Goal: Task Accomplishment & Management: Use online tool/utility

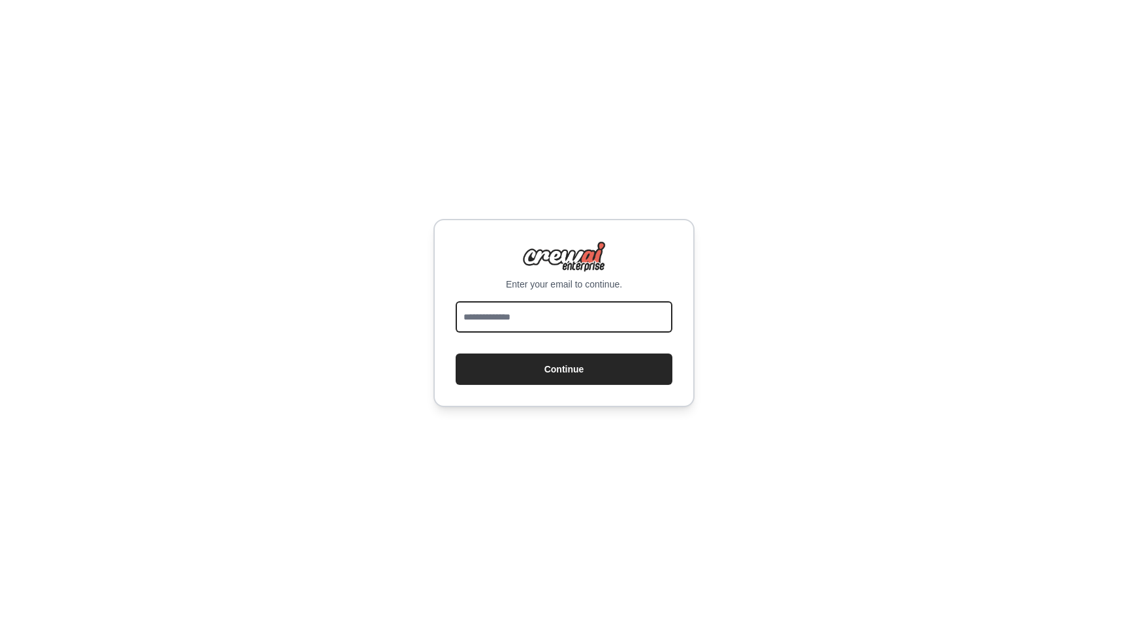
click at [543, 319] on input "email" at bounding box center [564, 316] width 217 height 31
type input "**********"
click at [456, 353] on button "Continue" at bounding box center [564, 368] width 217 height 31
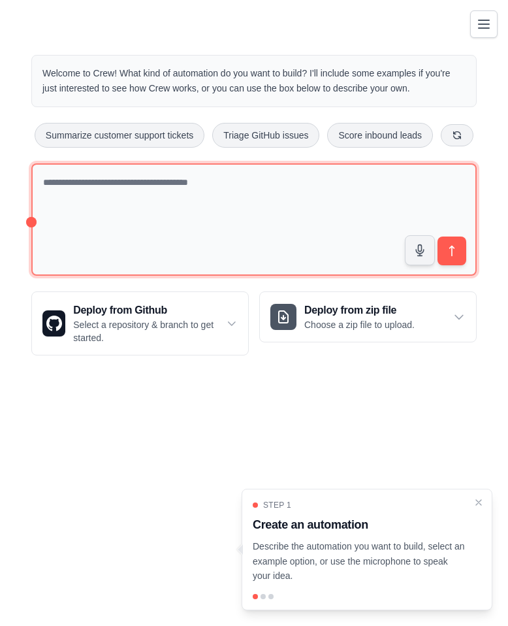
click at [95, 185] on textarea at bounding box center [253, 219] width 445 height 113
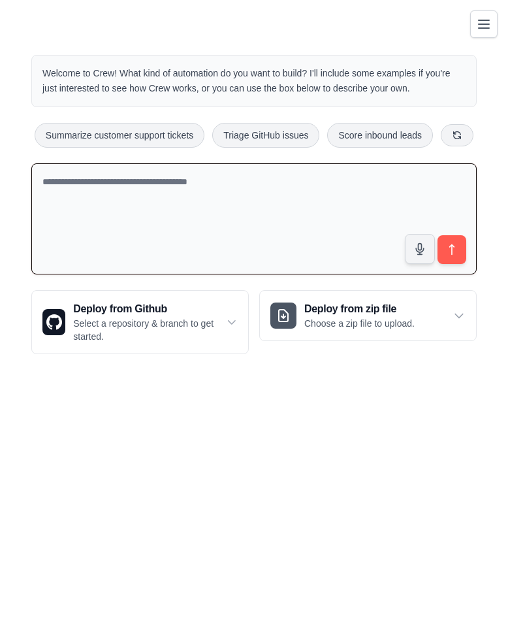
paste textarea "**********"
drag, startPoint x: 43, startPoint y: 230, endPoint x: 10, endPoint y: 104, distance: 130.3
click at [10, 104] on div "Welcome to Crew! What kind of automation do you want to build? I'll include som…" at bounding box center [254, 204] width 508 height 341
drag, startPoint x: 303, startPoint y: 223, endPoint x: 353, endPoint y: 299, distance: 91.1
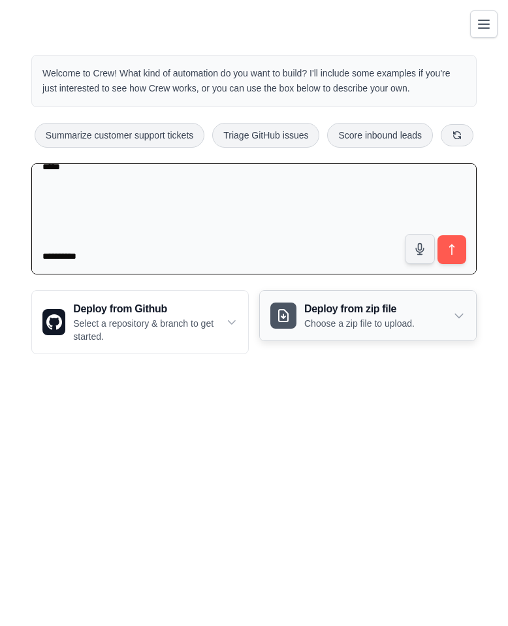
click at [353, 299] on div "Welcome to Crew! What kind of automation do you want to build? I'll include som…" at bounding box center [254, 204] width 477 height 341
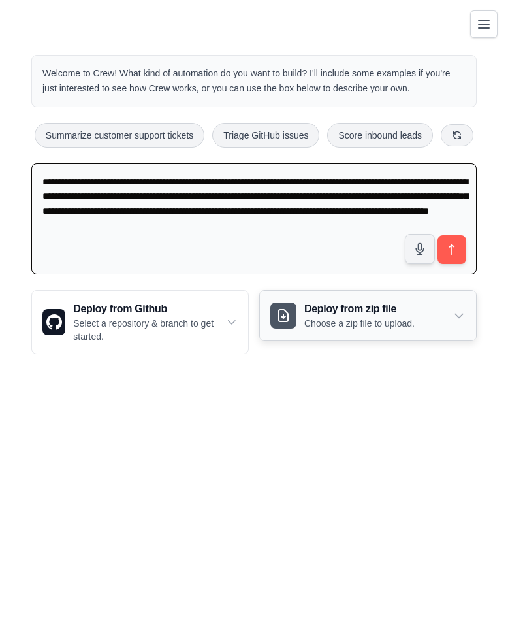
scroll to position [0, 0]
click at [270, 256] on textarea "**********" at bounding box center [253, 219] width 445 height 112
type textarea "**********"
click at [450, 248] on icon "submit" at bounding box center [452, 250] width 14 height 14
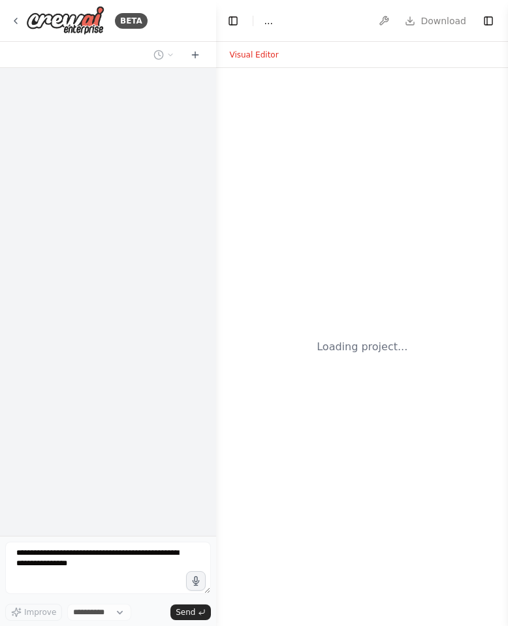
select select "****"
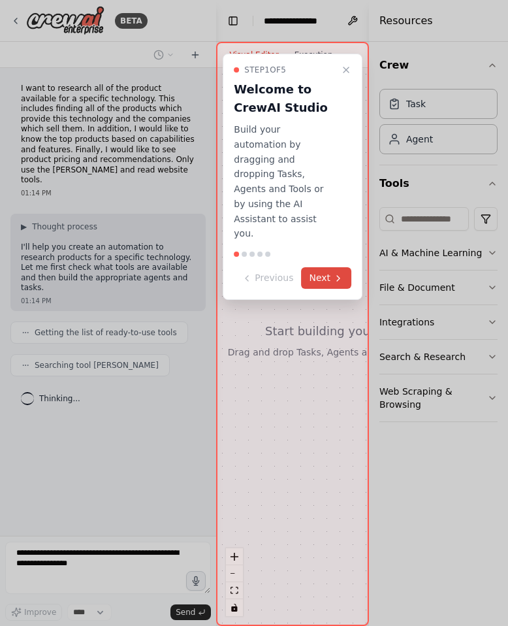
click at [331, 267] on button "Next" at bounding box center [326, 278] width 50 height 22
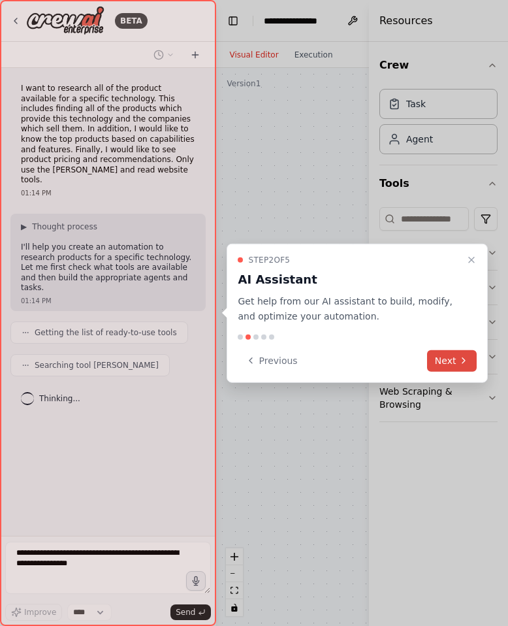
click at [451, 359] on button "Next" at bounding box center [452, 360] width 50 height 22
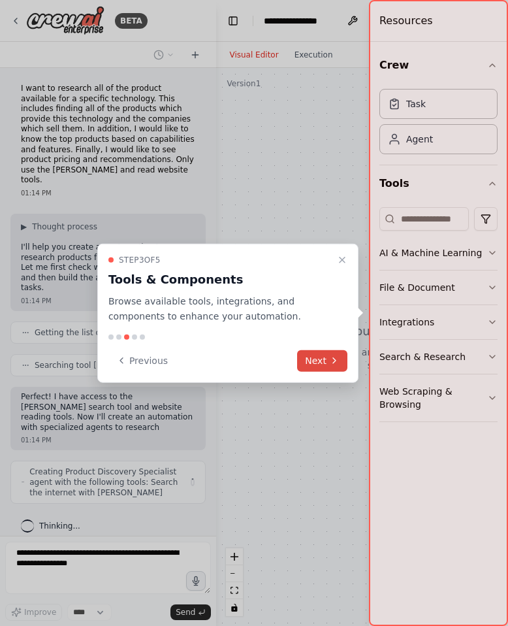
scroll to position [1, 0]
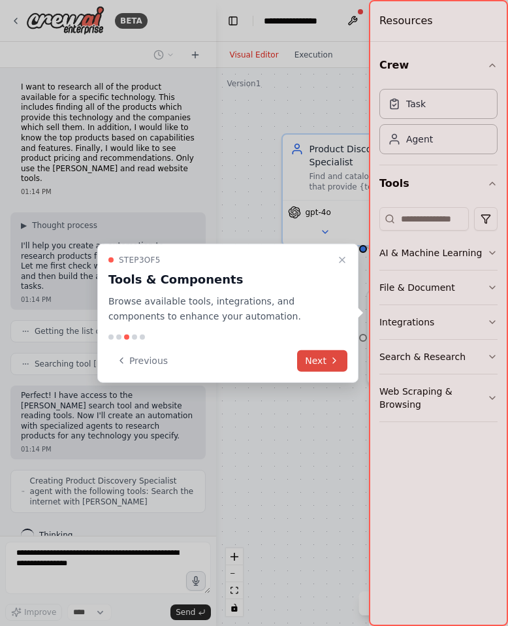
click at [317, 359] on button "Next" at bounding box center [322, 360] width 50 height 22
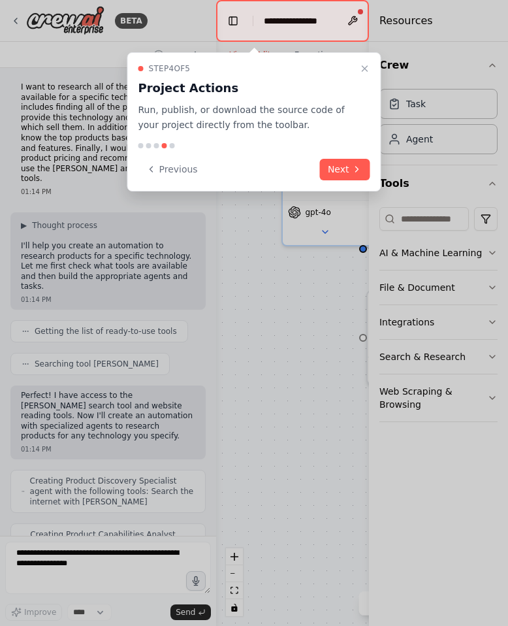
scroll to position [55, 0]
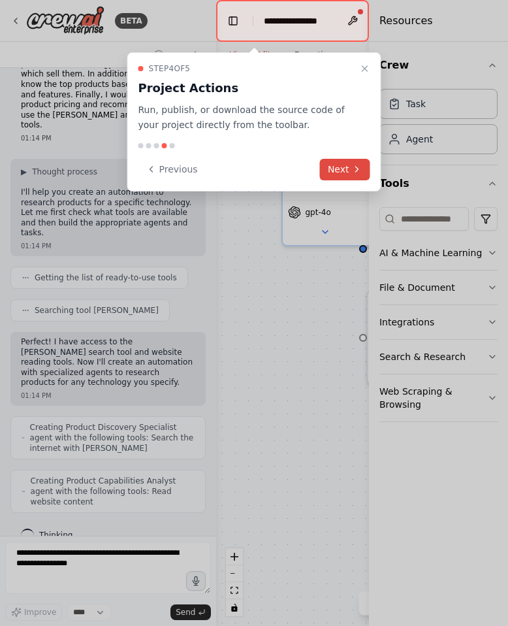
click at [338, 165] on button "Next" at bounding box center [345, 170] width 50 height 22
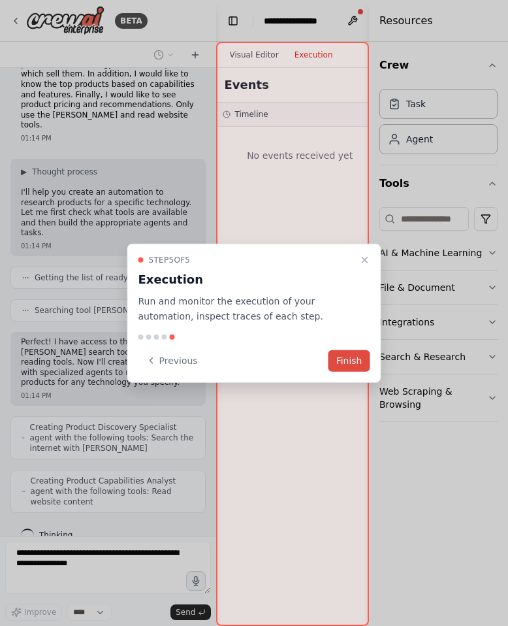
click at [345, 367] on button "Finish" at bounding box center [349, 360] width 42 height 22
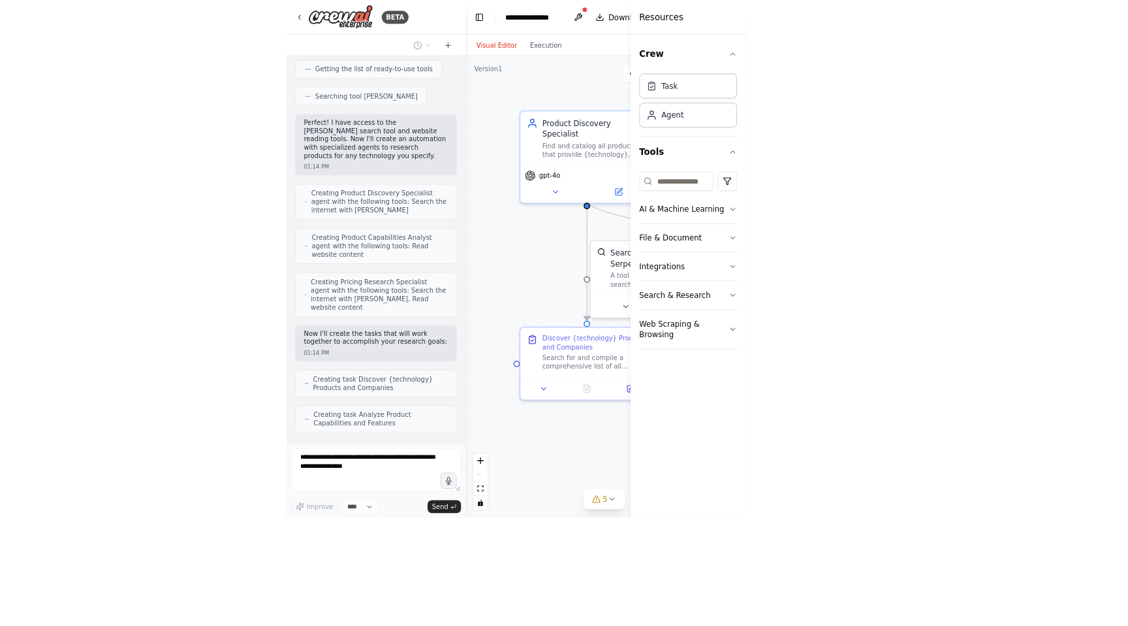
scroll to position [135, 0]
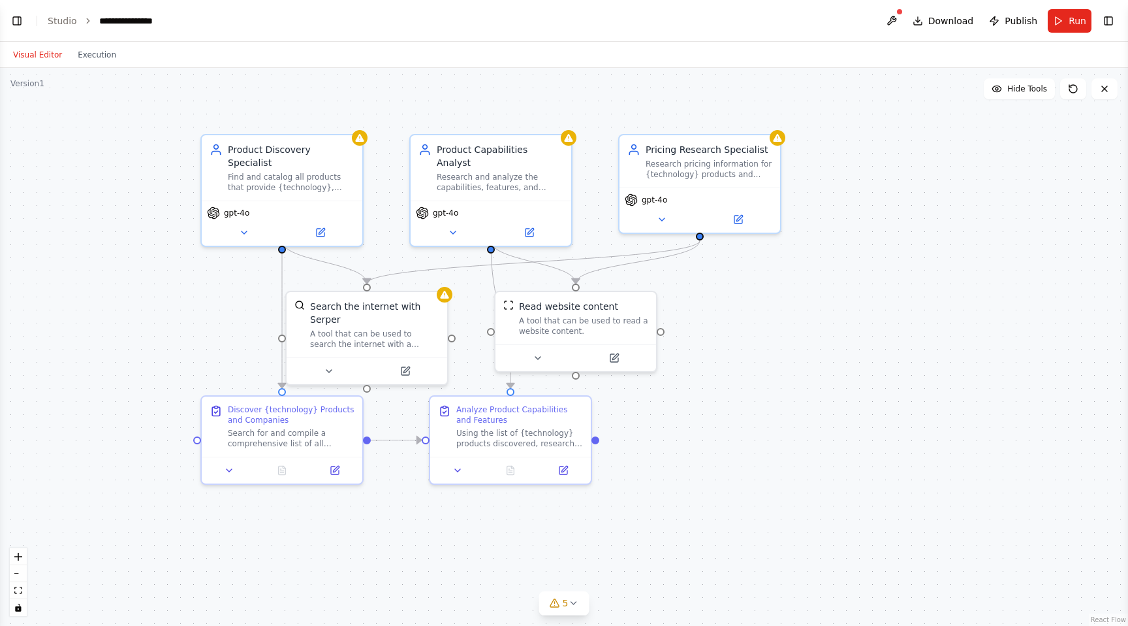
drag, startPoint x: 710, startPoint y: 289, endPoint x: 847, endPoint y: 290, distance: 136.5
click at [507, 290] on div ".deletable-edge-delete-btn { width: 20px; height: 20px; border: 0px solid #ffff…" at bounding box center [564, 347] width 1128 height 558
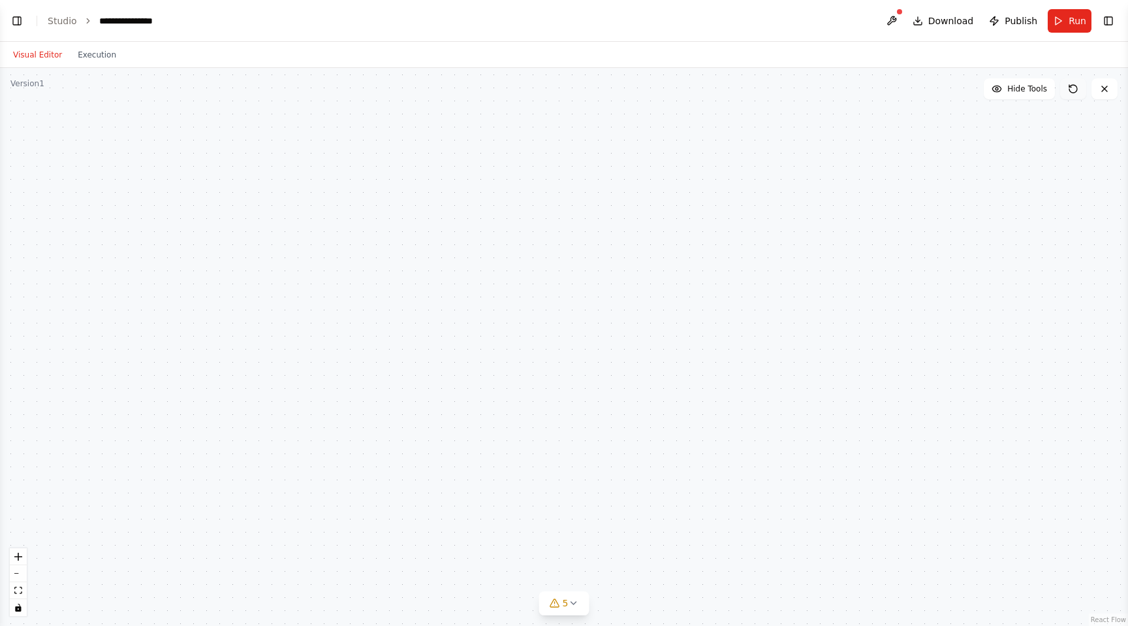
scroll to position [168, 0]
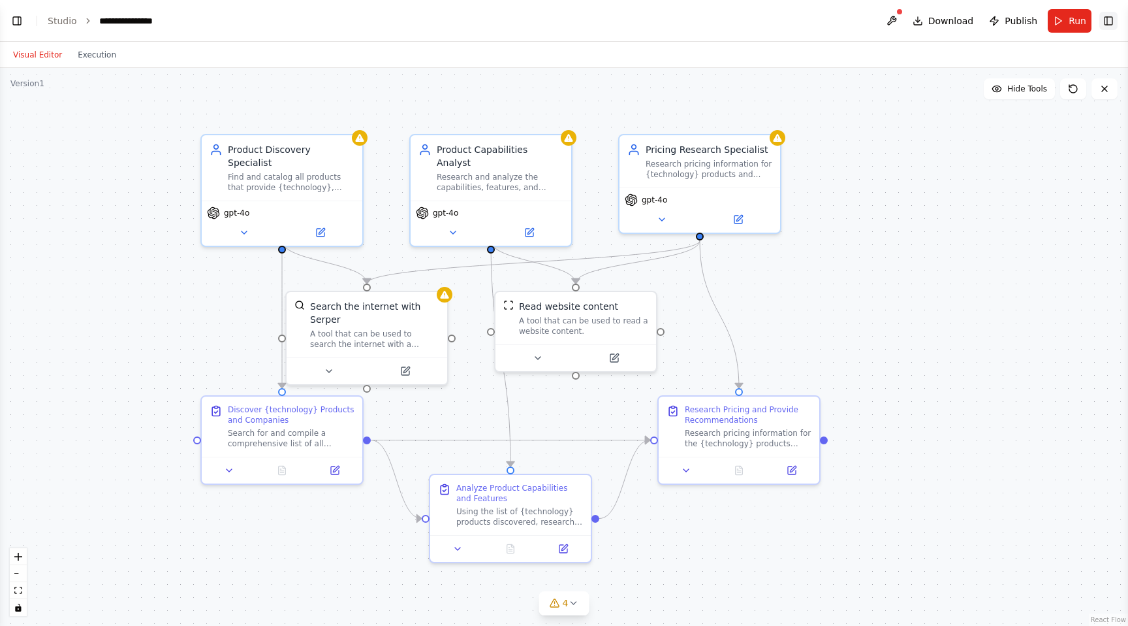
click at [507, 20] on button "Toggle Right Sidebar" at bounding box center [1109, 21] width 18 height 18
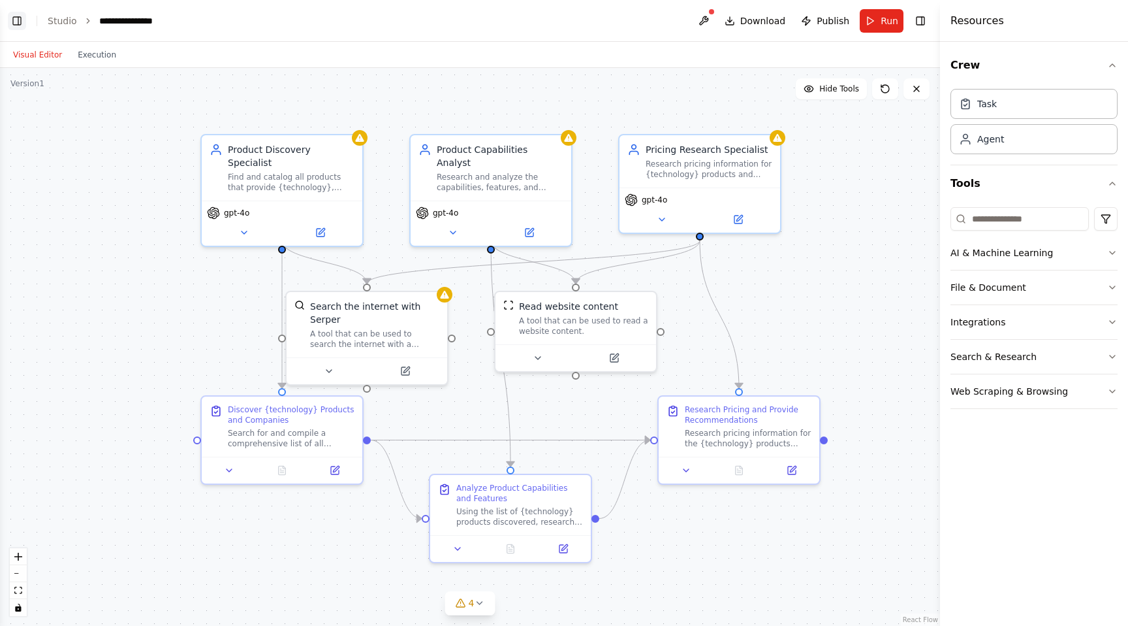
scroll to position [254, 0]
click at [21, 20] on button "Toggle Left Sidebar" at bounding box center [17, 21] width 18 height 18
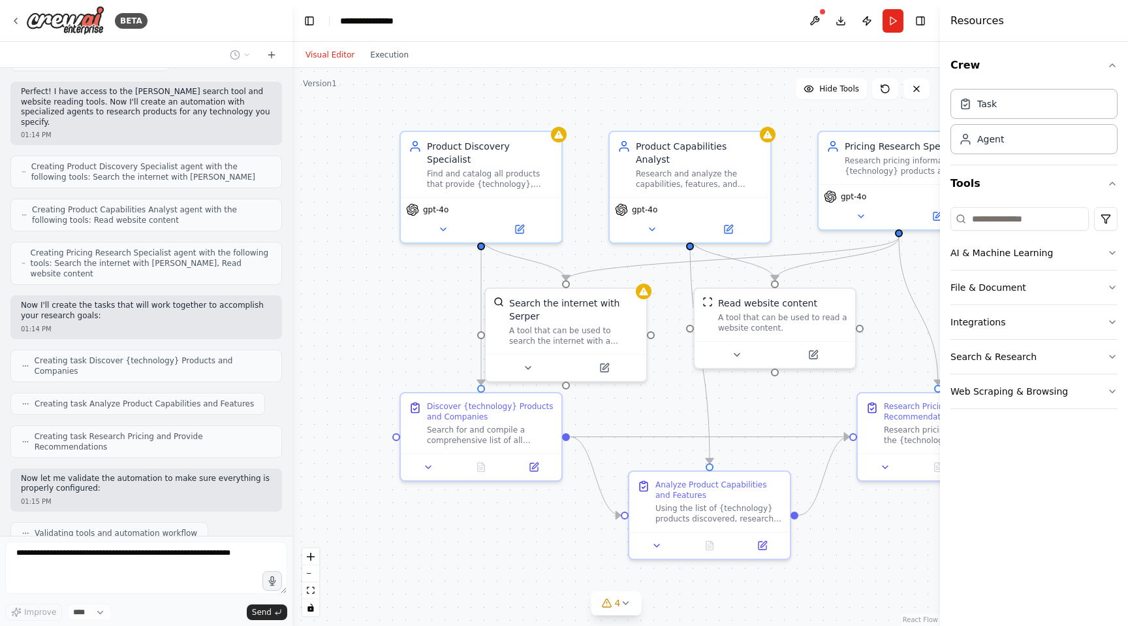
drag, startPoint x: 378, startPoint y: 244, endPoint x: 285, endPoint y: 241, distance: 93.4
click at [285, 241] on div "BETA I want to research all of the product available for a specific technology.…" at bounding box center [564, 313] width 1128 height 626
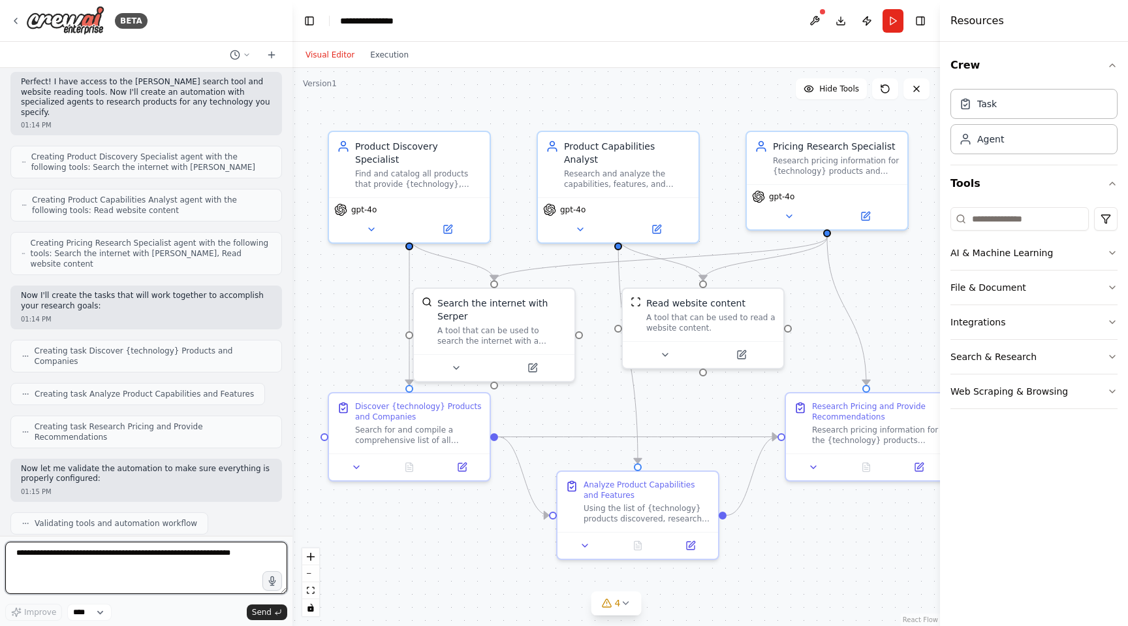
scroll to position [274, 0]
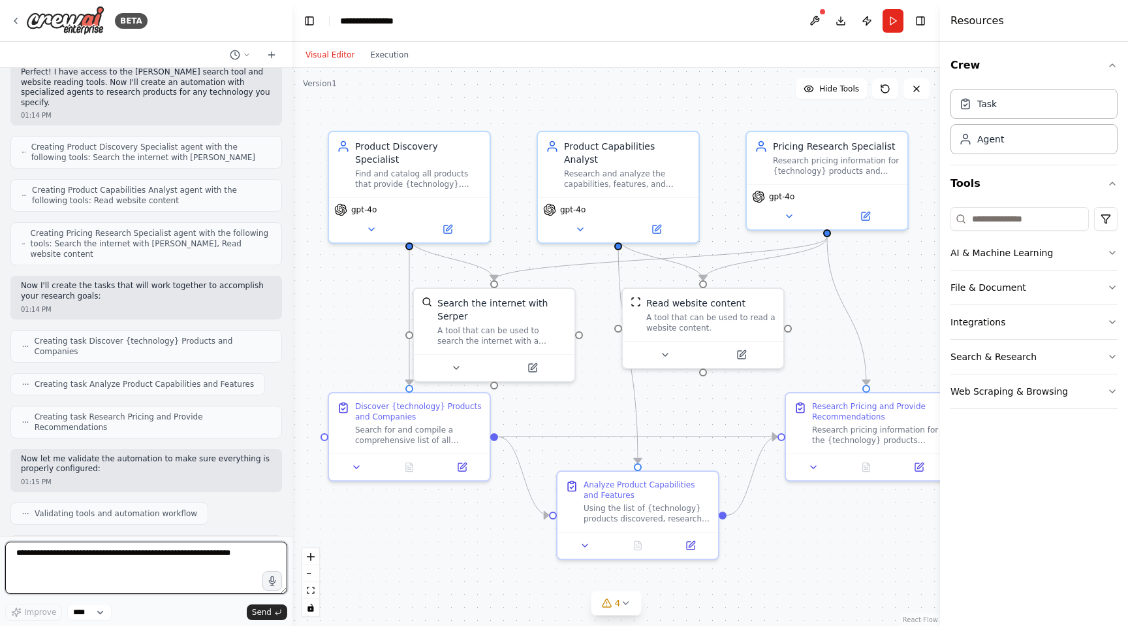
drag, startPoint x: 436, startPoint y: 305, endPoint x: 364, endPoint y: 305, distance: 71.8
click at [364, 305] on div ".deletable-edge-delete-btn { width: 20px; height: 20px; border: 0px solid #ffff…" at bounding box center [617, 347] width 648 height 558
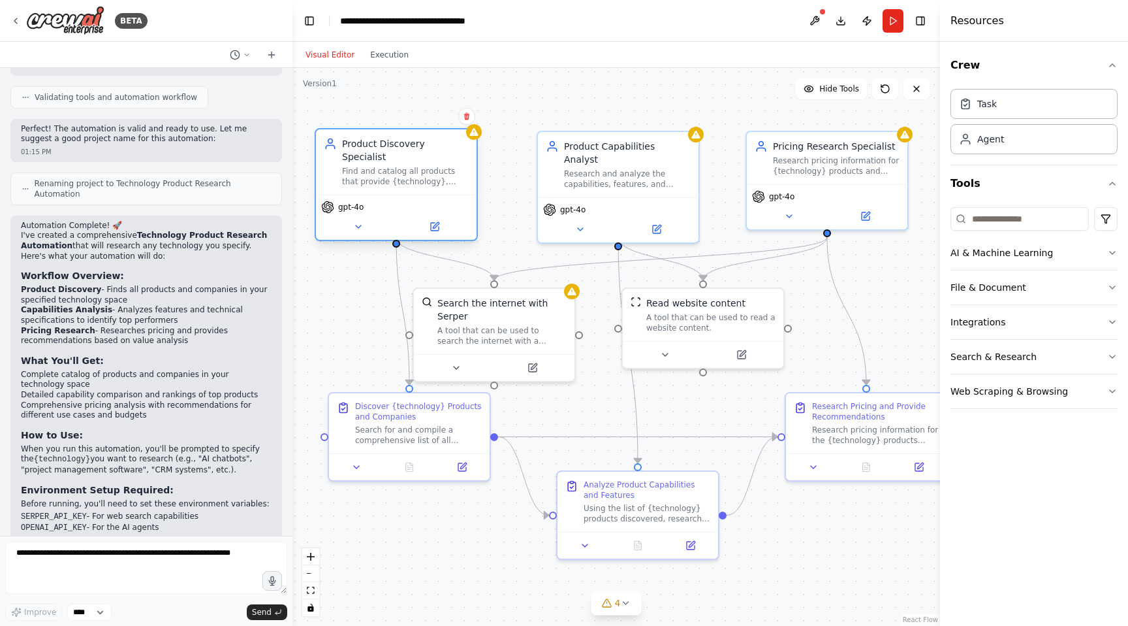
scroll to position [703, 0]
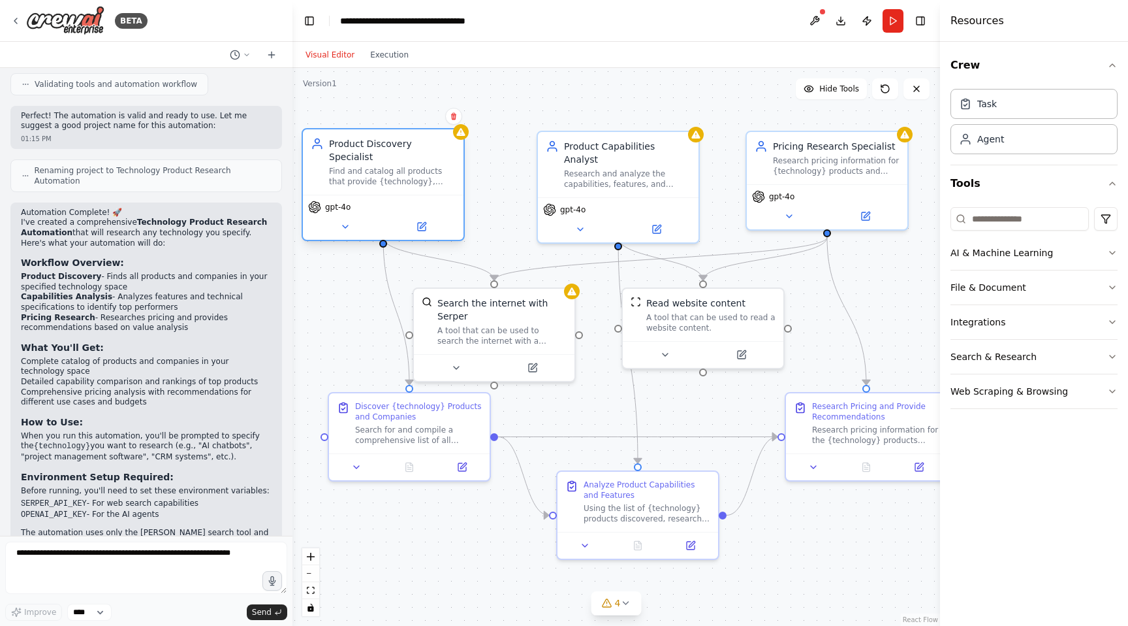
drag, startPoint x: 425, startPoint y: 168, endPoint x: 394, endPoint y: 164, distance: 31.6
click at [394, 166] on div "Find and catalog all products that provide {technology}, including identifying …" at bounding box center [392, 176] width 127 height 21
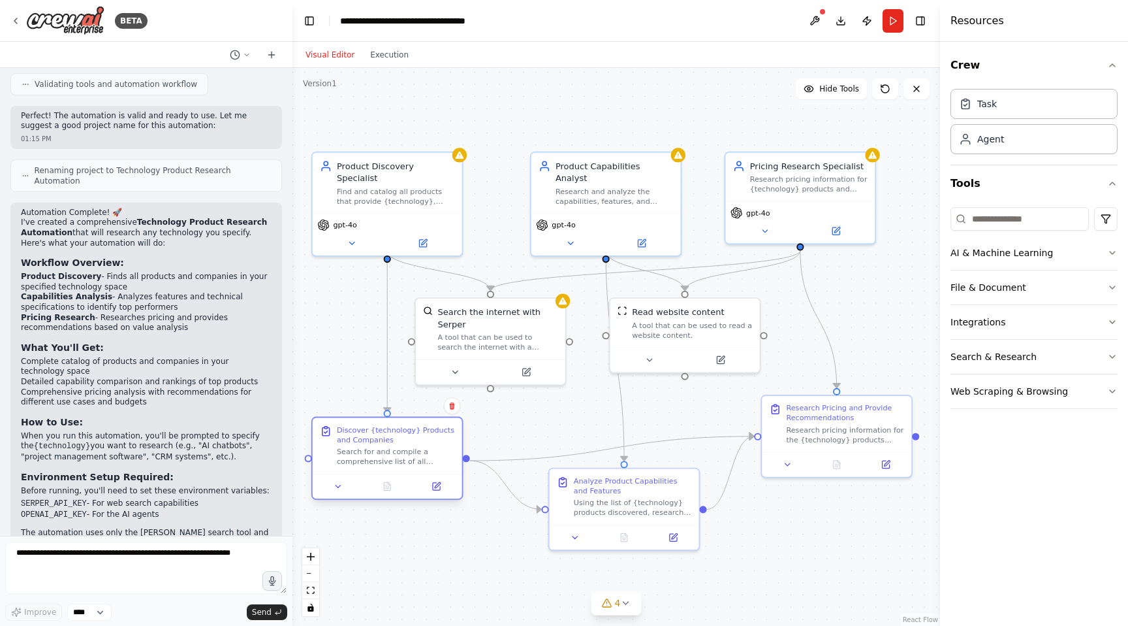
drag, startPoint x: 428, startPoint y: 439, endPoint x: 402, endPoint y: 458, distance: 32.4
click at [402, 458] on div "Search for and compile a comprehensive list of all products that provide {techn…" at bounding box center [396, 457] width 118 height 20
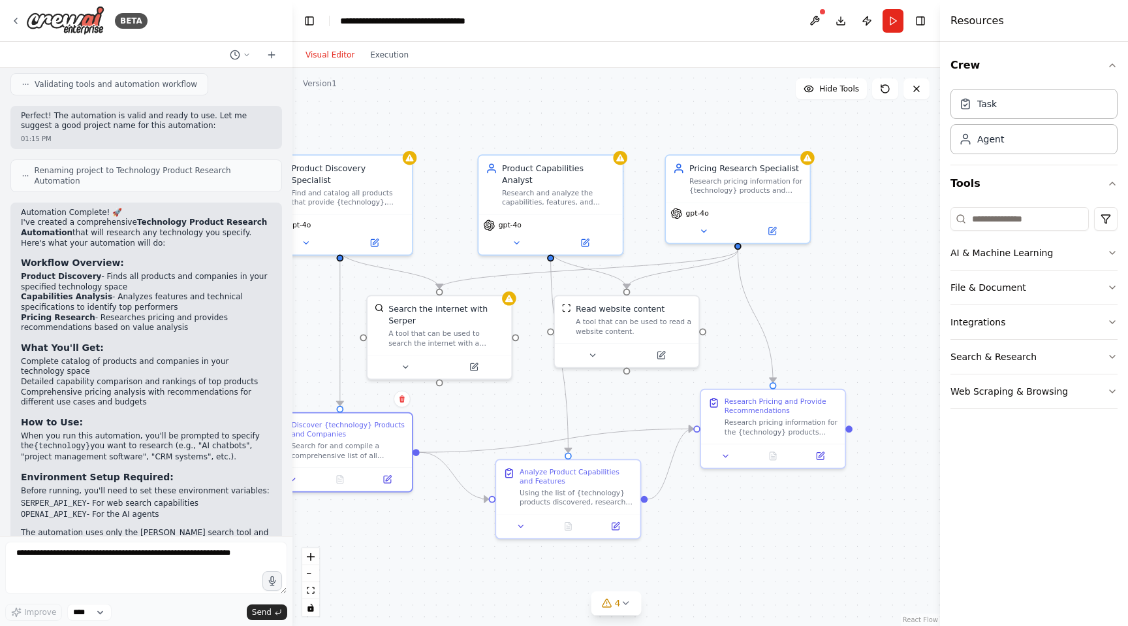
drag, startPoint x: 782, startPoint y: 383, endPoint x: 728, endPoint y: 378, distance: 54.4
click at [507, 377] on div ".deletable-edge-delete-btn { width: 20px; height: 20px; border: 0px solid #ffff…" at bounding box center [617, 347] width 648 height 558
drag, startPoint x: 733, startPoint y: 210, endPoint x: 787, endPoint y: 208, distance: 54.2
click at [507, 208] on div "gpt-4o" at bounding box center [796, 211] width 135 height 12
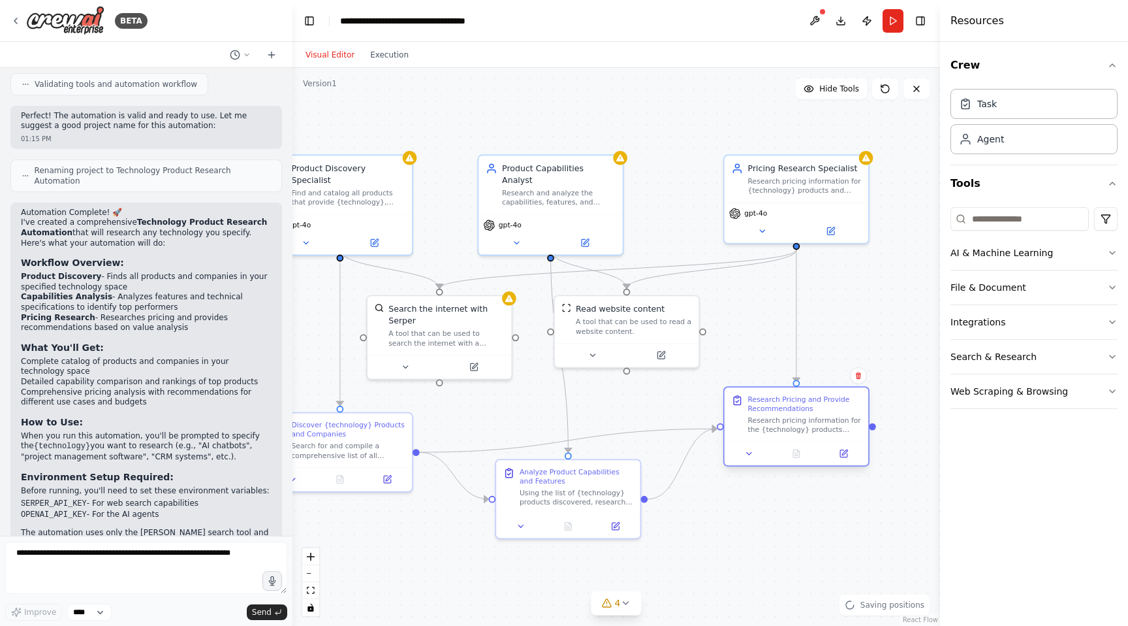
drag, startPoint x: 772, startPoint y: 420, endPoint x: 795, endPoint y: 420, distance: 23.5
click at [507, 420] on div "Research pricing information for the {technology} products identified, focusing…" at bounding box center [805, 424] width 114 height 19
drag, startPoint x: 626, startPoint y: 338, endPoint x: 668, endPoint y: 349, distance: 43.7
click at [507, 349] on div "Read website content A tool that can be used to read a website content." at bounding box center [668, 329] width 144 height 47
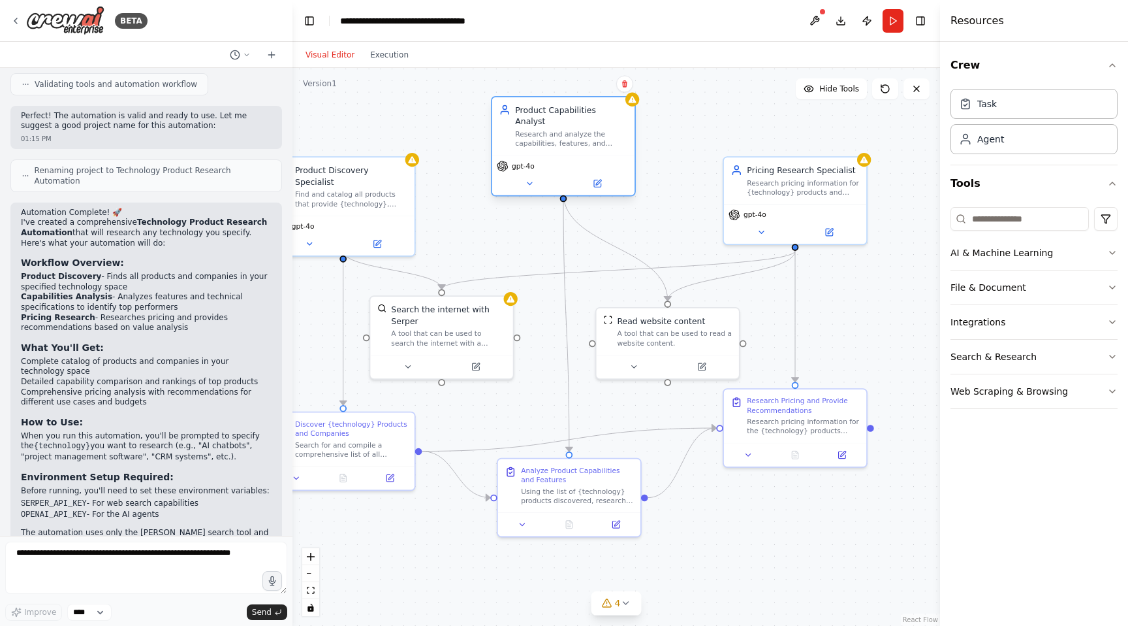
drag, startPoint x: 550, startPoint y: 203, endPoint x: 563, endPoint y: 147, distance: 57.7
click at [507, 155] on div "gpt-4o" at bounding box center [563, 175] width 142 height 40
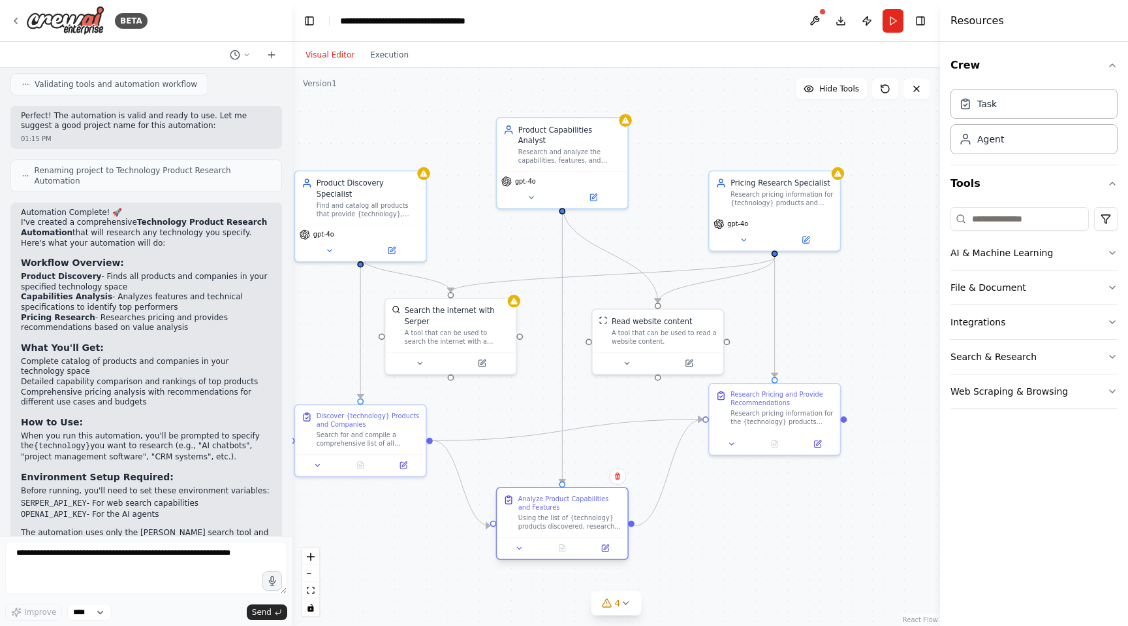
drag, startPoint x: 579, startPoint y: 488, endPoint x: 576, endPoint y: 530, distance: 41.2
click at [507, 530] on div "Using the list of {technology} products discovered, research and analyze the ca…" at bounding box center [569, 521] width 103 height 17
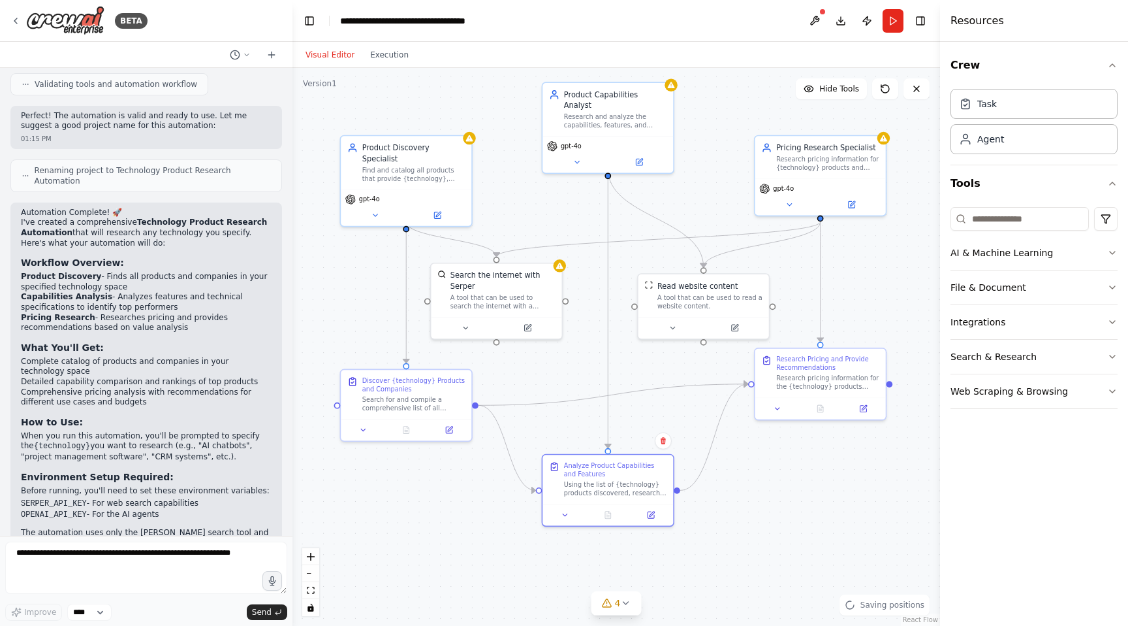
drag, startPoint x: 609, startPoint y: 443, endPoint x: 663, endPoint y: 390, distance: 75.3
click at [507, 390] on div ".deletable-edge-delete-btn { width: 20px; height: 20px; border: 0px solid #ffff…" at bounding box center [617, 347] width 648 height 558
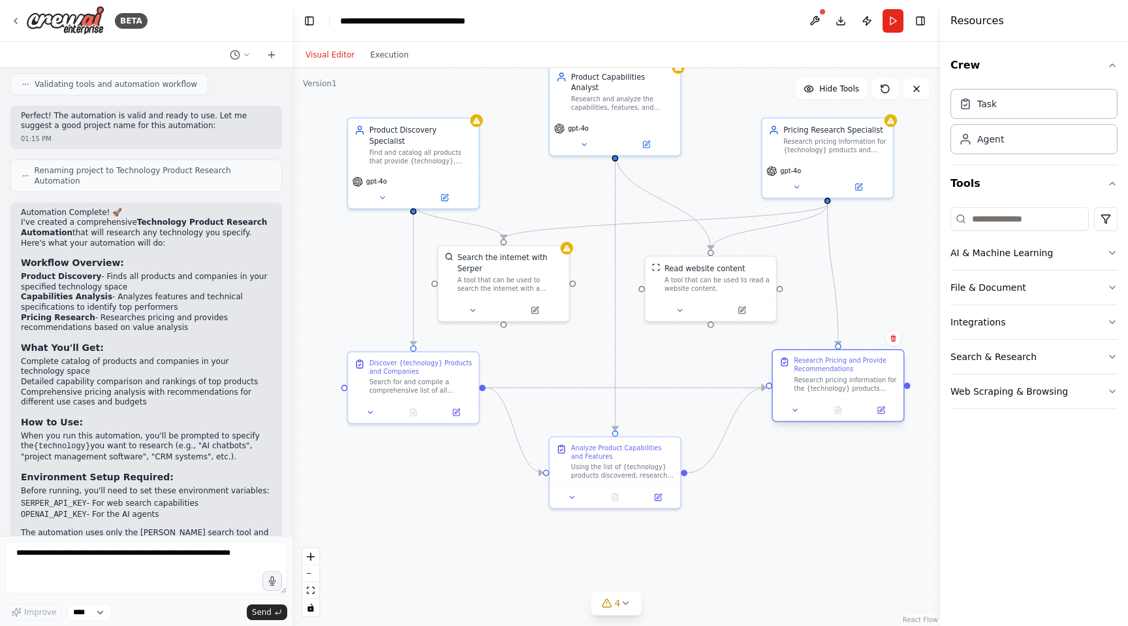
drag, startPoint x: 809, startPoint y: 364, endPoint x: 816, endPoint y: 383, distance: 19.4
click at [507, 383] on div "Research pricing information for the {technology} products identified, focusing…" at bounding box center [845, 383] width 103 height 17
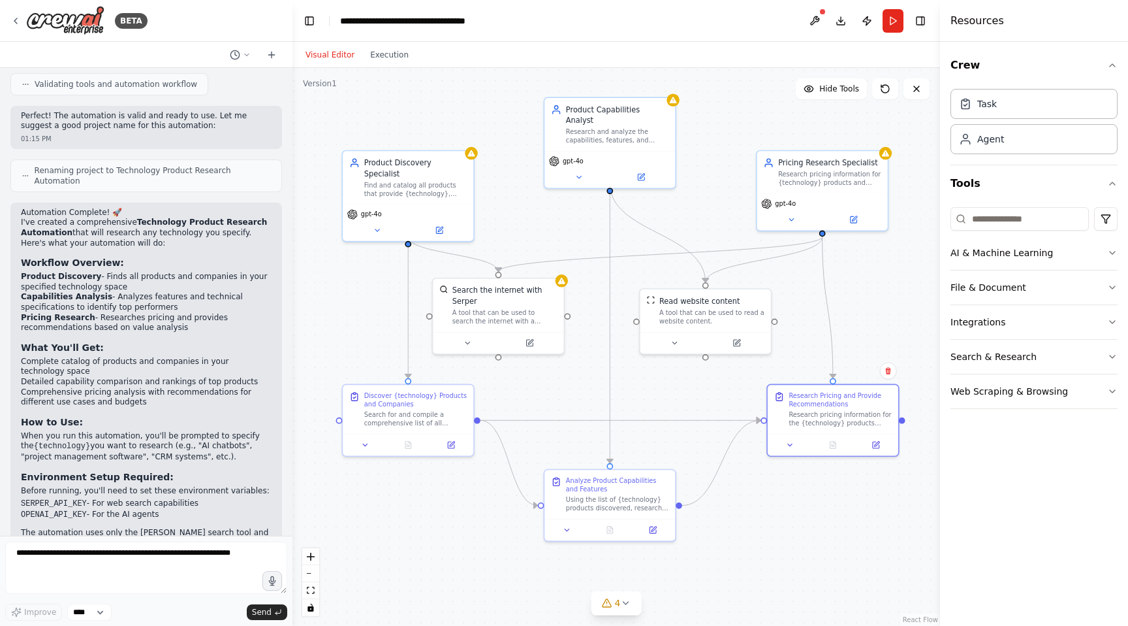
drag, startPoint x: 370, startPoint y: 244, endPoint x: 364, endPoint y: 277, distance: 33.1
click at [364, 277] on div ".deletable-edge-delete-btn { width: 20px; height: 20px; border: 0px solid #ffff…" at bounding box center [617, 347] width 648 height 558
click at [387, 59] on button "Execution" at bounding box center [389, 55] width 54 height 16
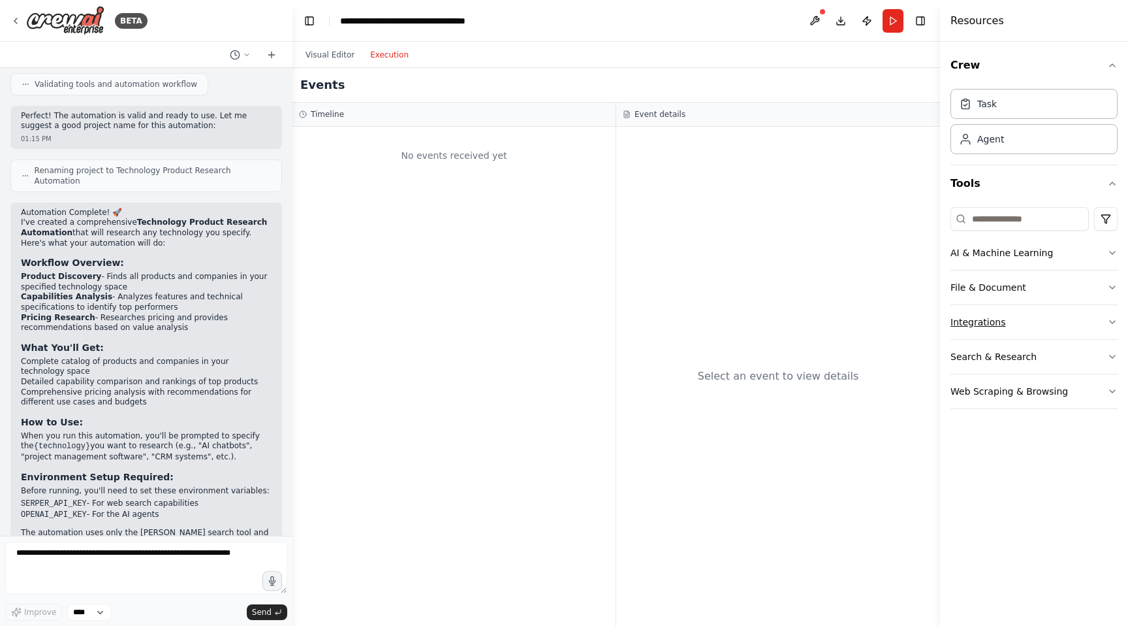
click at [507, 311] on button "Integrations" at bounding box center [1034, 322] width 167 height 34
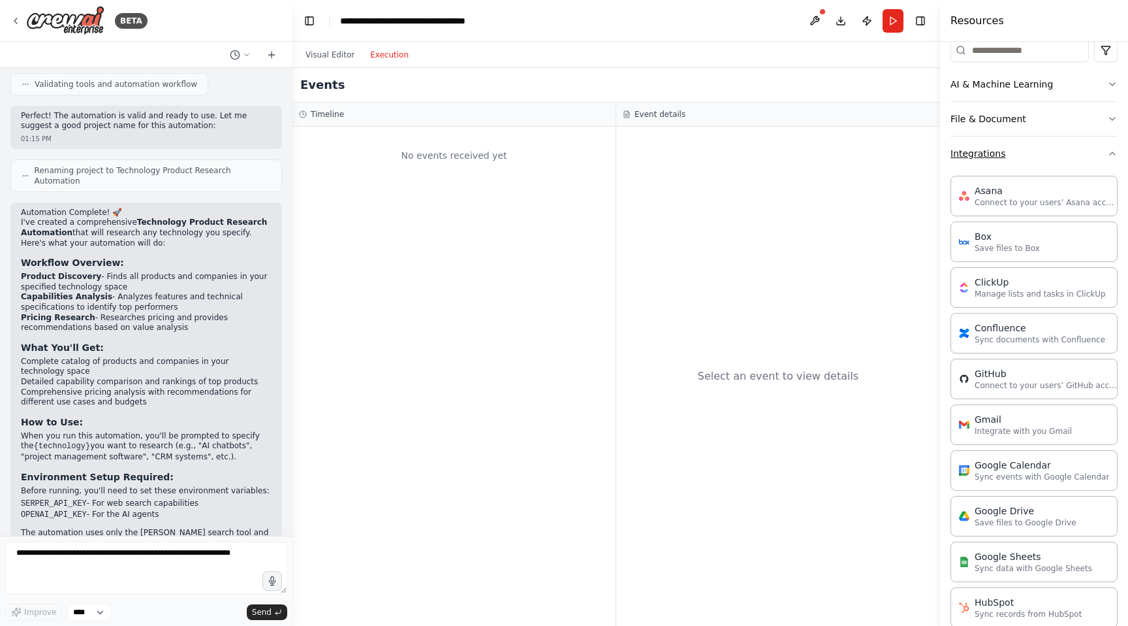
scroll to position [153, 0]
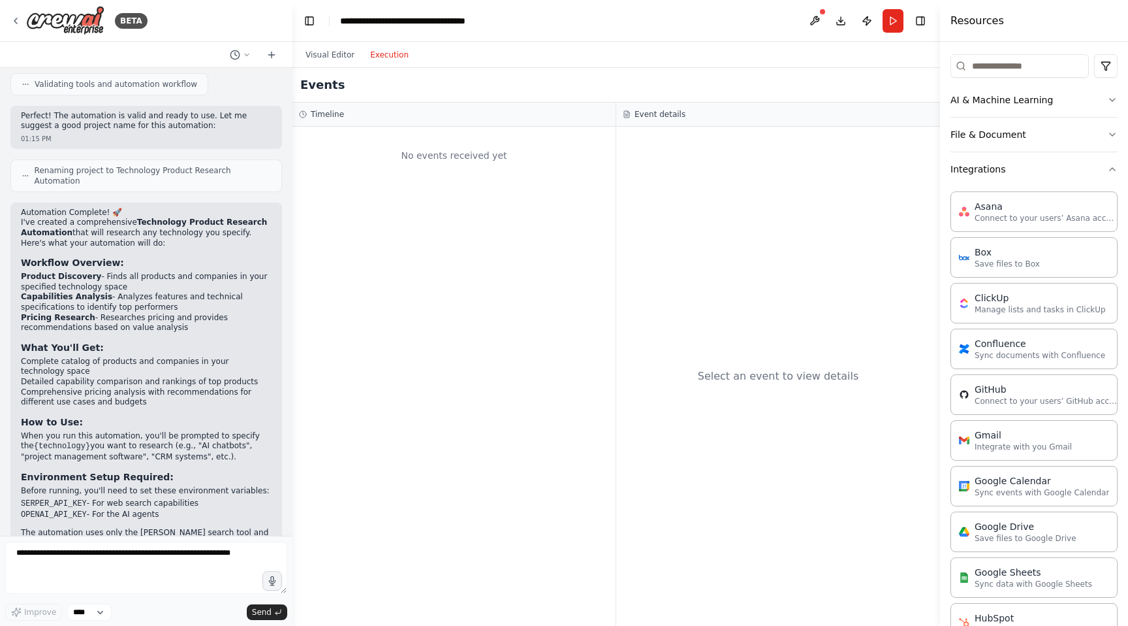
click at [333, 63] on div "Visual Editor Execution" at bounding box center [357, 55] width 119 height 26
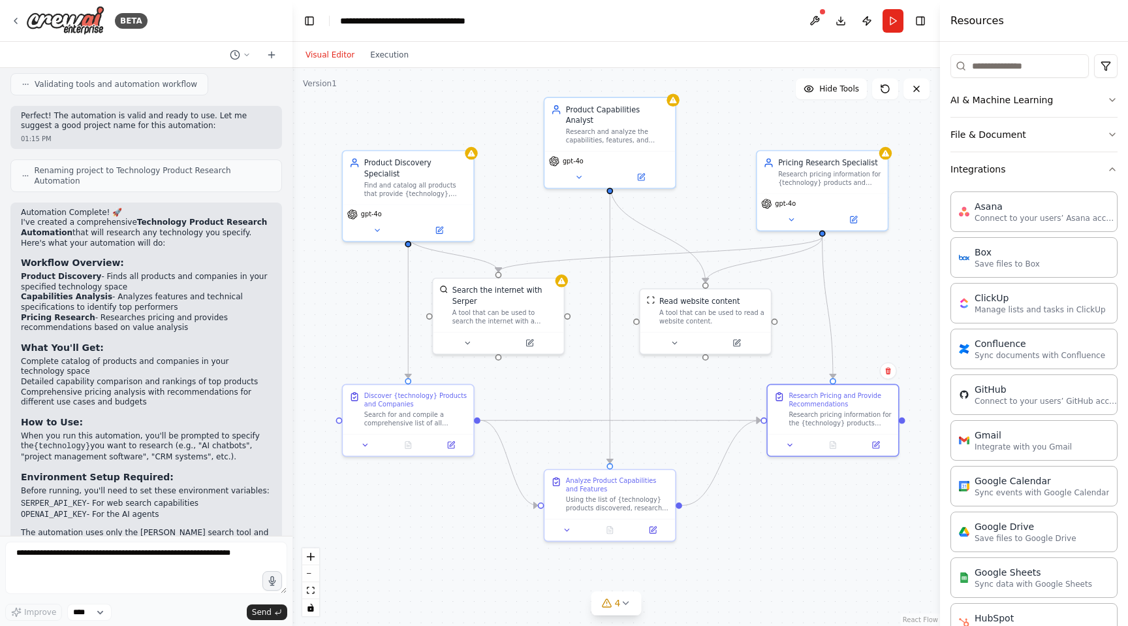
click at [334, 56] on button "Visual Editor" at bounding box center [330, 55] width 65 height 16
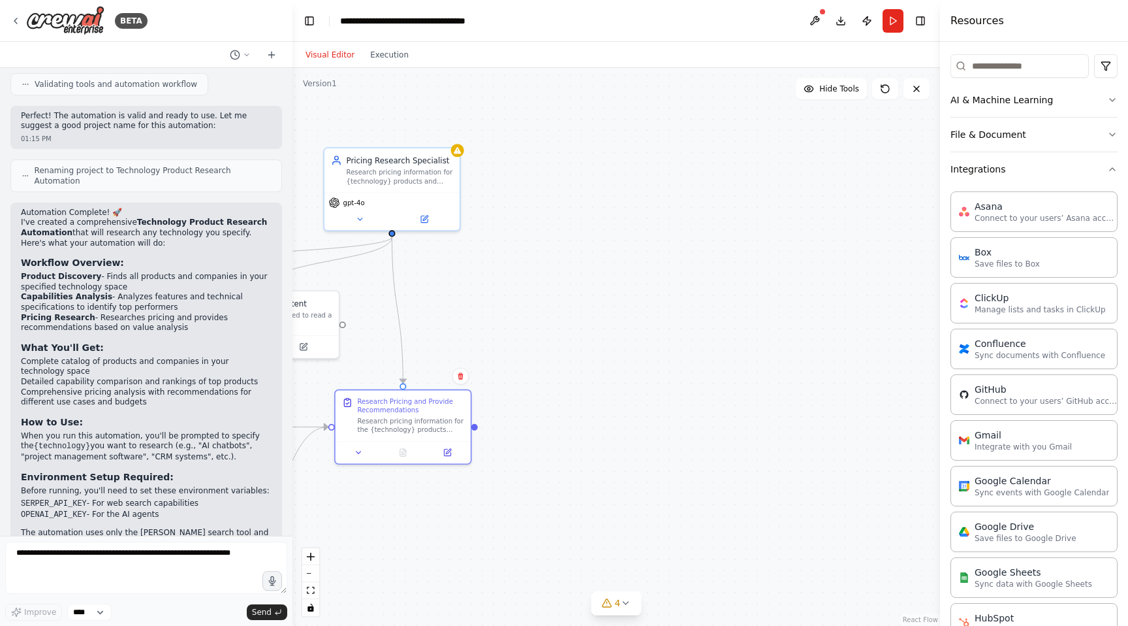
drag, startPoint x: 852, startPoint y: 281, endPoint x: 442, endPoint y: 289, distance: 410.1
click at [443, 291] on div ".deletable-edge-delete-btn { width: 20px; height: 20px; border: 0px solid #ffff…" at bounding box center [617, 347] width 648 height 558
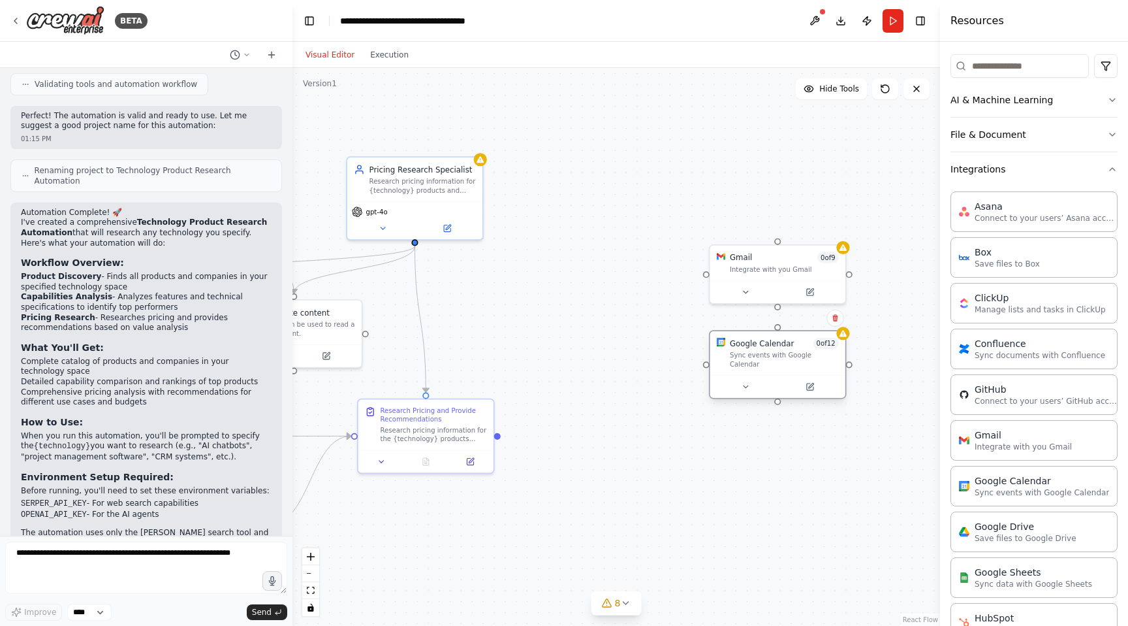
drag, startPoint x: 823, startPoint y: 399, endPoint x: 746, endPoint y: 356, distance: 88.3
click at [507, 356] on div "Sync events with Google Calendar" at bounding box center [784, 360] width 109 height 18
drag, startPoint x: 789, startPoint y: 458, endPoint x: 761, endPoint y: 446, distance: 30.1
click at [507, 446] on div "Save files to Google Drive" at bounding box center [784, 443] width 109 height 8
click at [507, 338] on div ".deletable-edge-delete-btn { width: 20px; height: 20px; border: 0px solid #ffff…" at bounding box center [617, 347] width 648 height 558
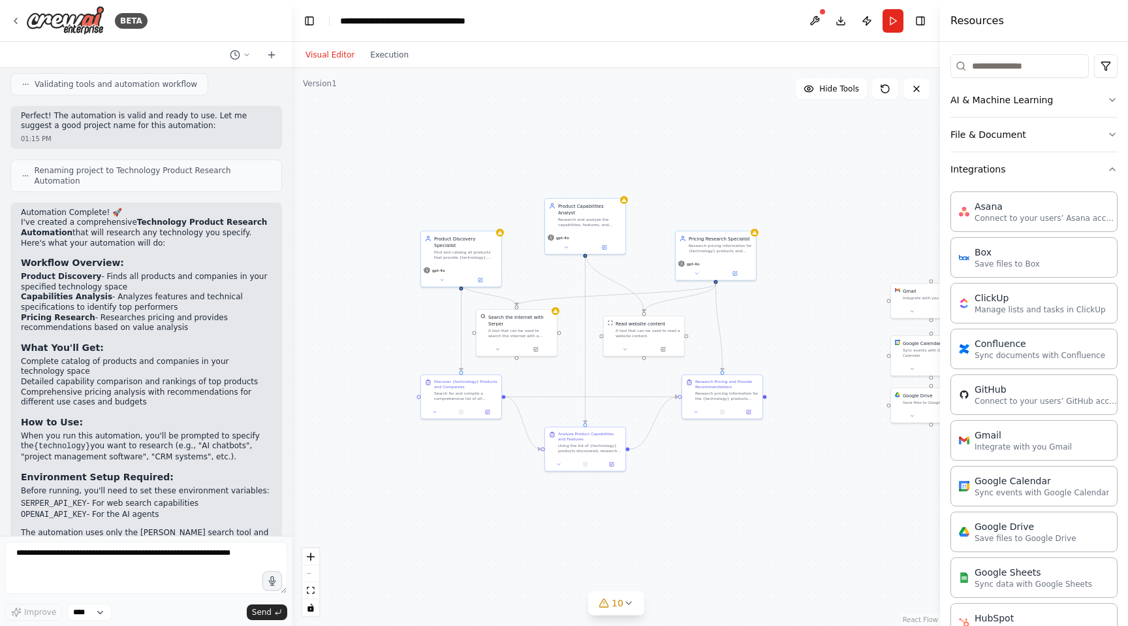
drag, startPoint x: 635, startPoint y: 272, endPoint x: 854, endPoint y: 274, distance: 219.4
click at [507, 274] on div ".deletable-edge-delete-btn { width: 20px; height: 20px; border: 0px solid #ffff…" at bounding box center [617, 347] width 648 height 558
